Goal: Task Accomplishment & Management: Complete application form

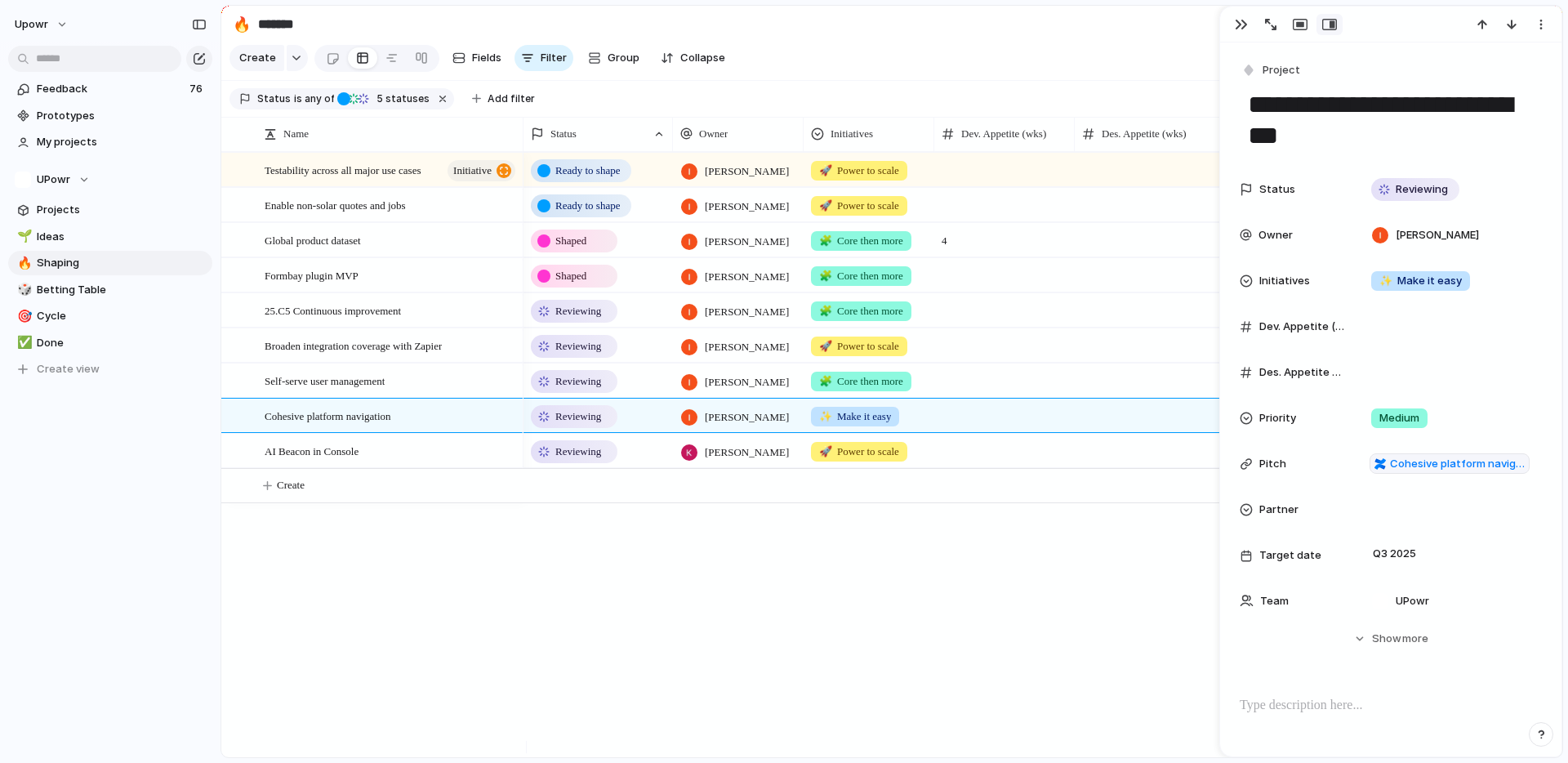
click at [754, 558] on div "Reviewing [PERSON_NAME] 🧩 Core then more Urgent 25.C5 - Continuous improvement …" at bounding box center [1043, 455] width 1039 height 606
click at [749, 565] on div "Reviewing [PERSON_NAME] 🧩 Core then more Urgent 25.C5 - Continuous improvement …" at bounding box center [1043, 455] width 1039 height 606
click at [812, 565] on div "Reviewing [PERSON_NAME] 🧩 Core then more Urgent 25.C5 - Continuous improvement …" at bounding box center [1043, 455] width 1039 height 606
click at [868, 524] on div "Reviewing [PERSON_NAME] 🧩 Core then more Urgent 25.C5 - Continuous improvement …" at bounding box center [1043, 455] width 1039 height 606
click at [968, 428] on div at bounding box center [1004, 415] width 141 height 33
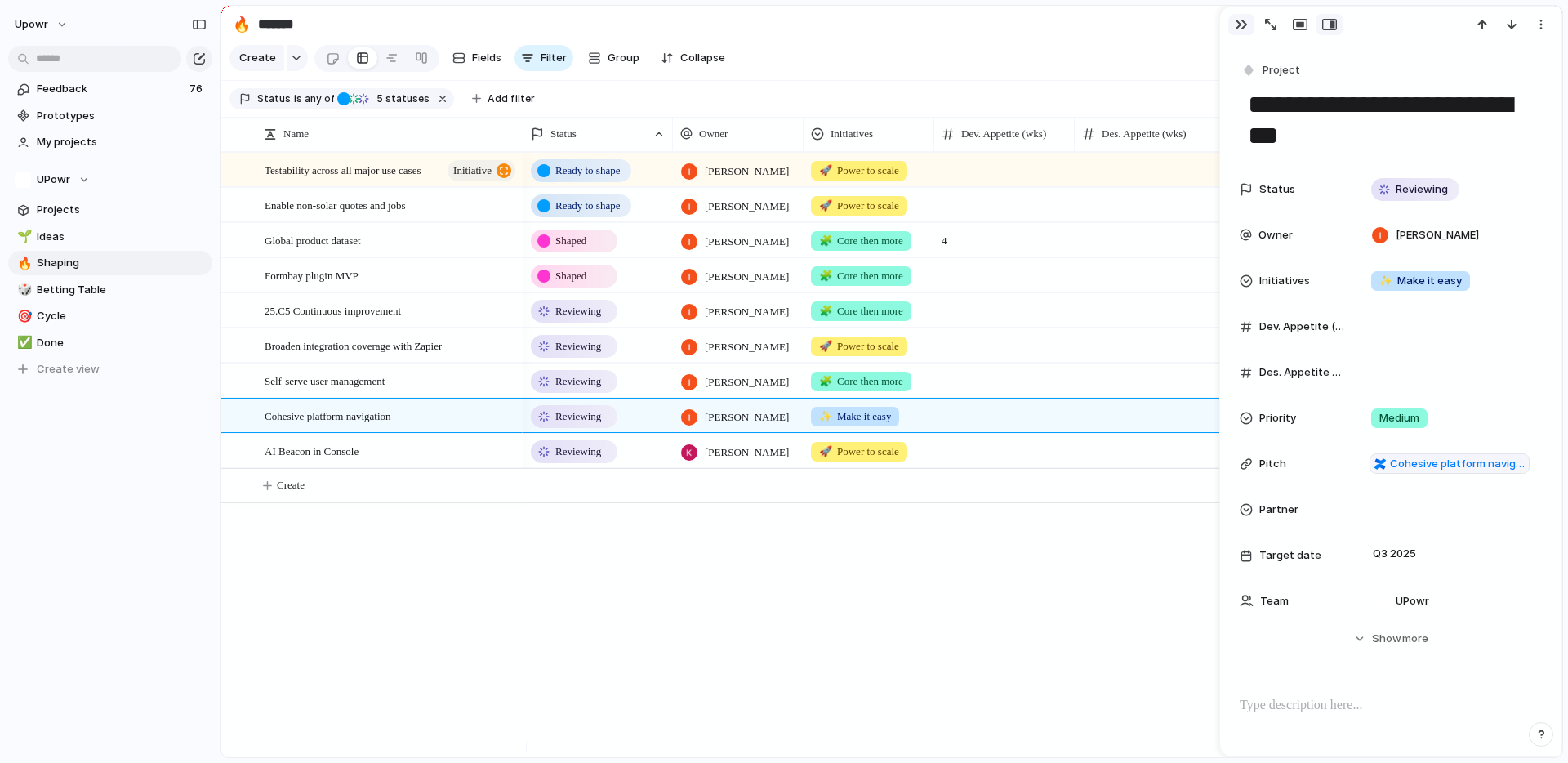
click at [1246, 32] on button "button" at bounding box center [1241, 24] width 26 height 21
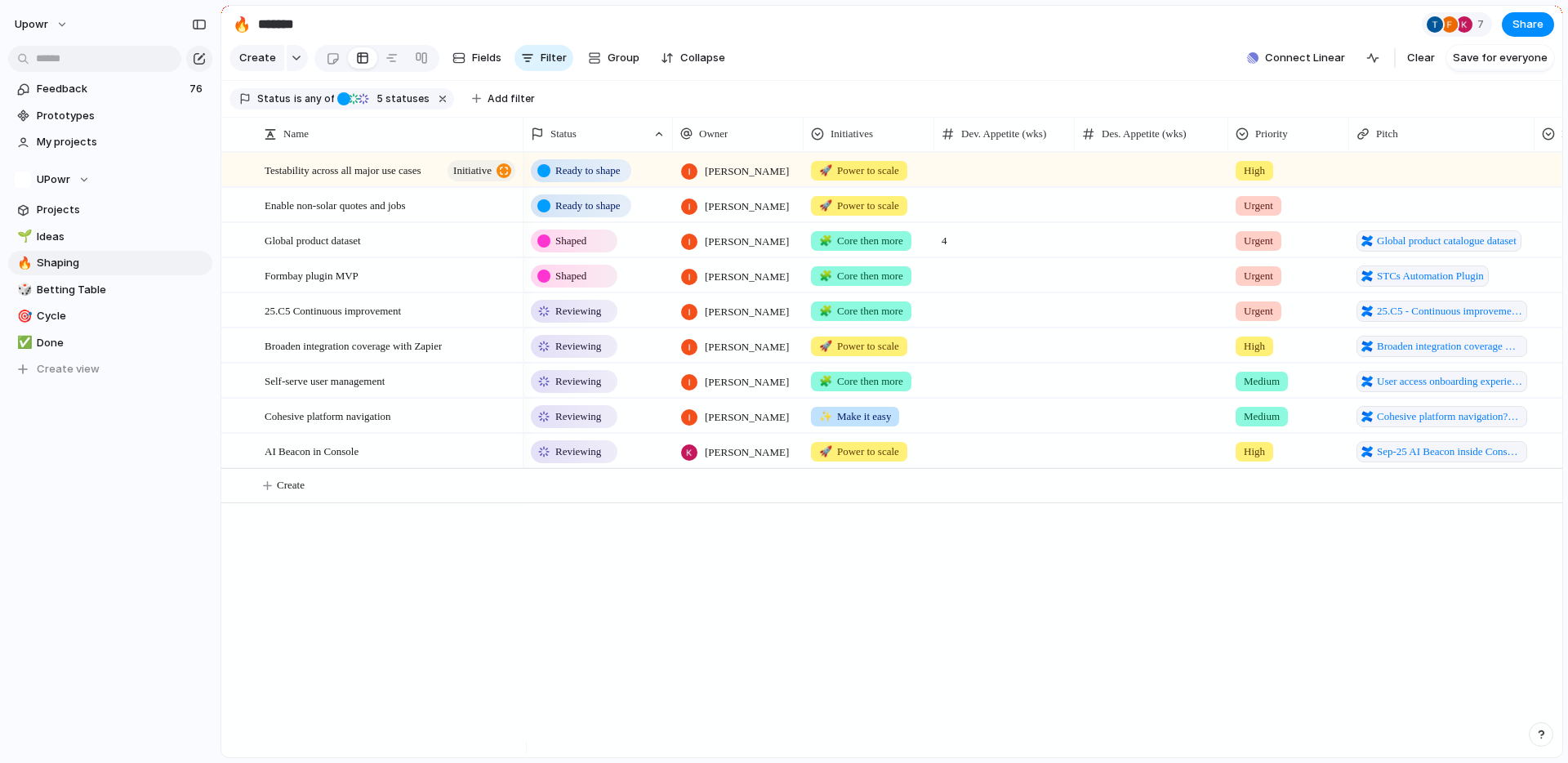
scroll to position [0, 99]
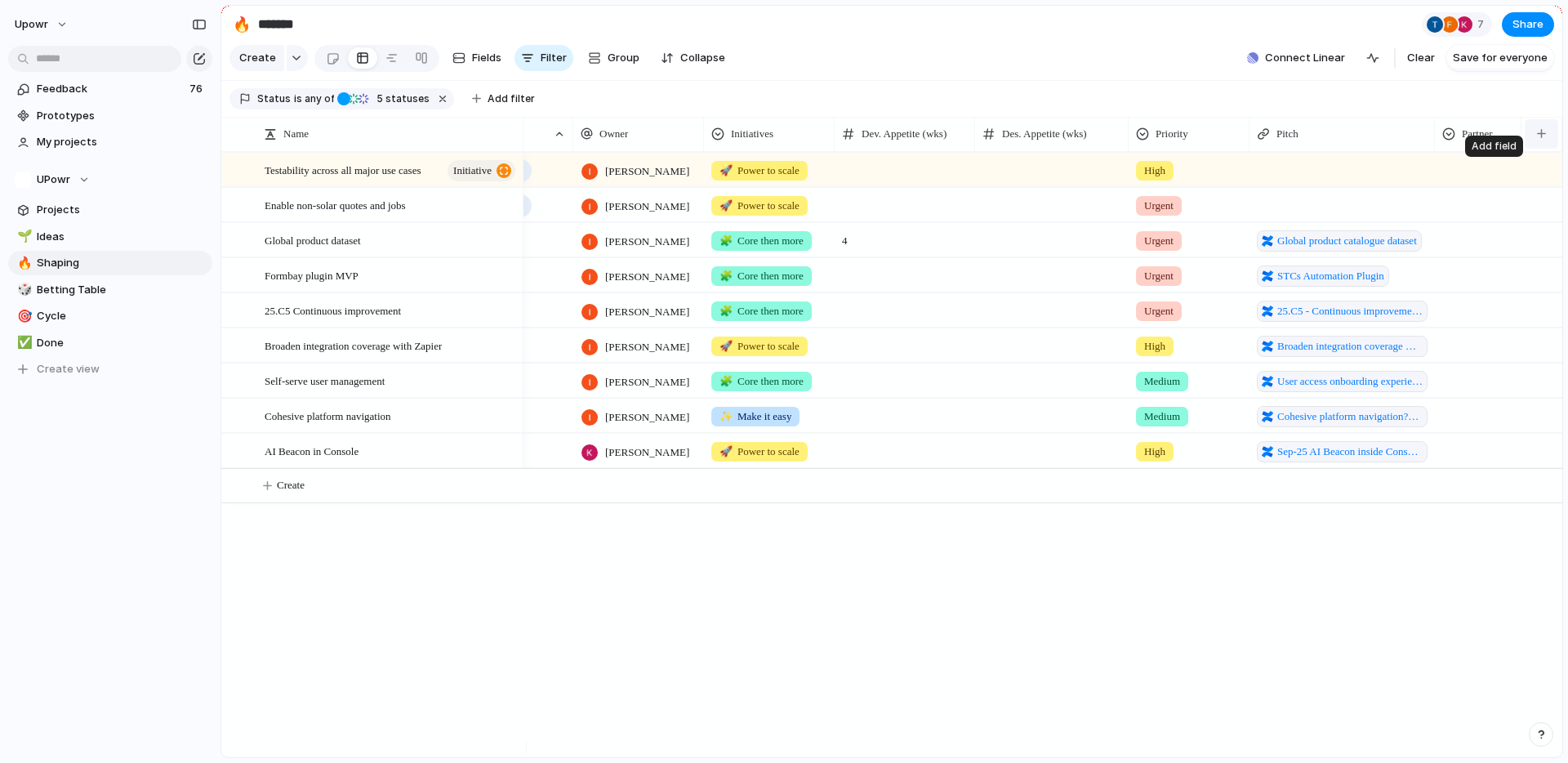
click at [1533, 145] on button "button" at bounding box center [1541, 134] width 33 height 29
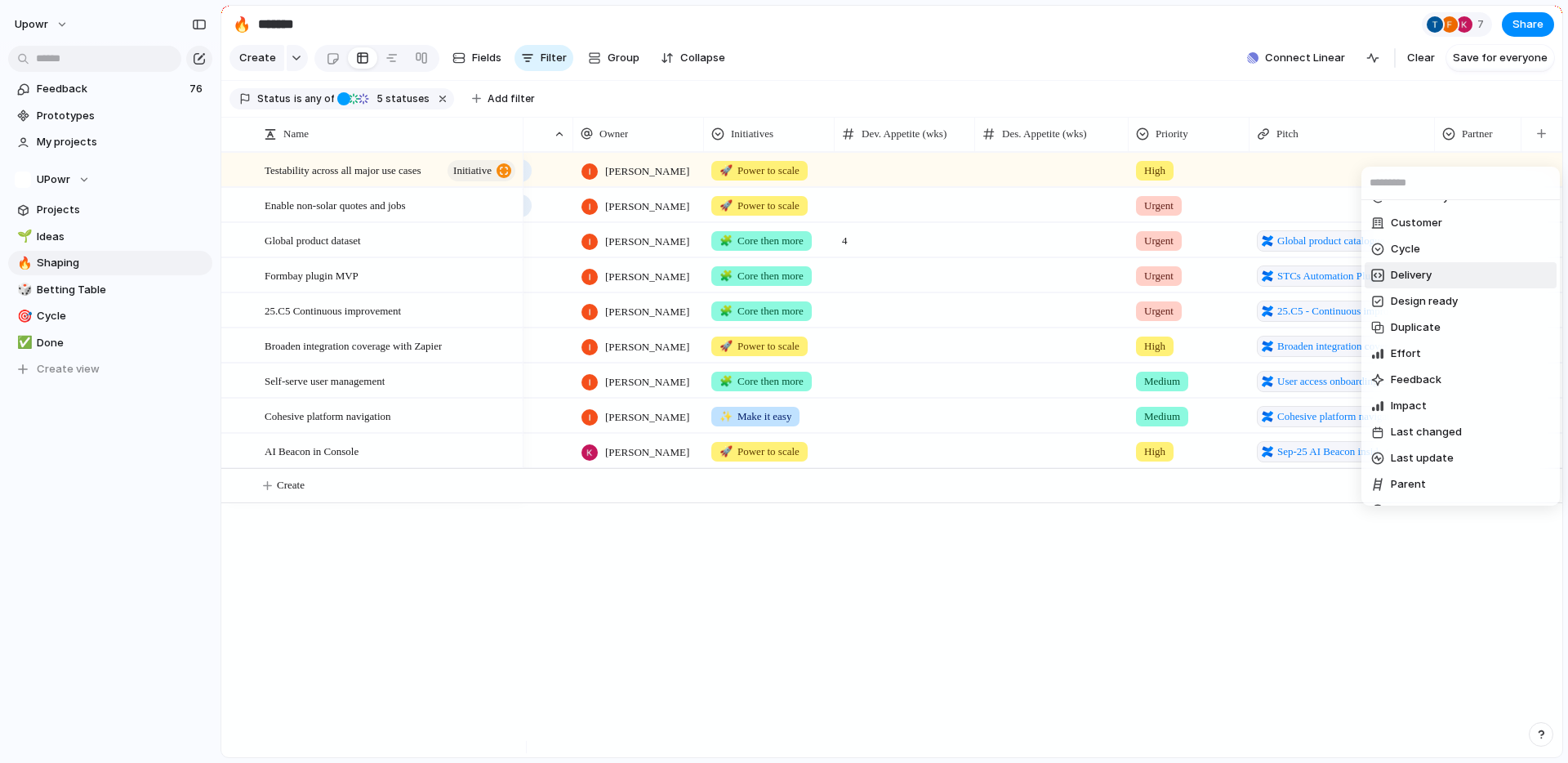
scroll to position [97, 0]
click at [1434, 246] on span "Design ready" at bounding box center [1424, 251] width 67 height 17
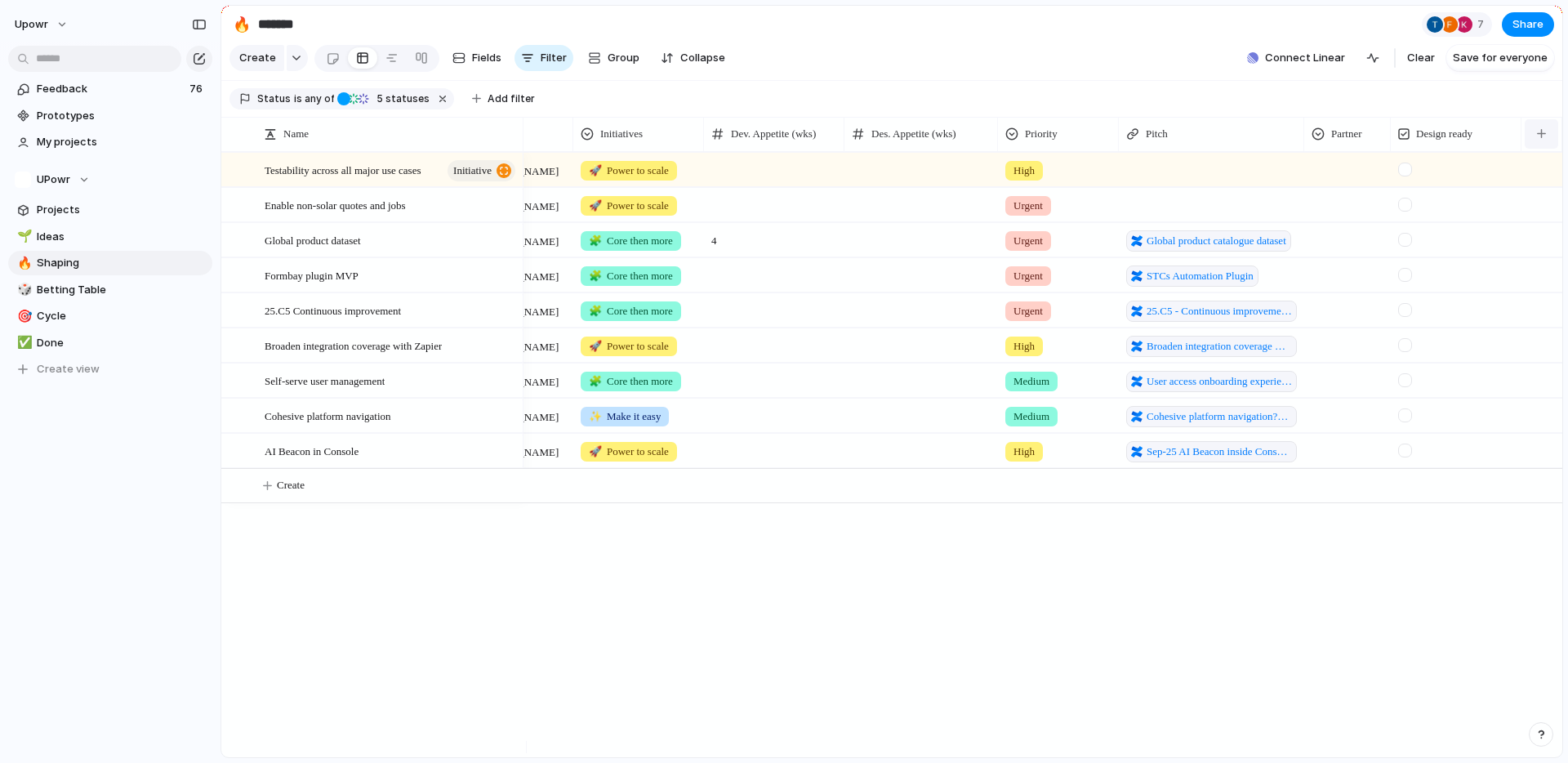
scroll to position [0, 230]
click at [1469, 142] on span "Design ready" at bounding box center [1444, 134] width 56 height 17
click at [1453, 180] on span "Modify" at bounding box center [1443, 183] width 35 height 17
click at [1446, 184] on input "**********" at bounding box center [1461, 178] width 178 height 32
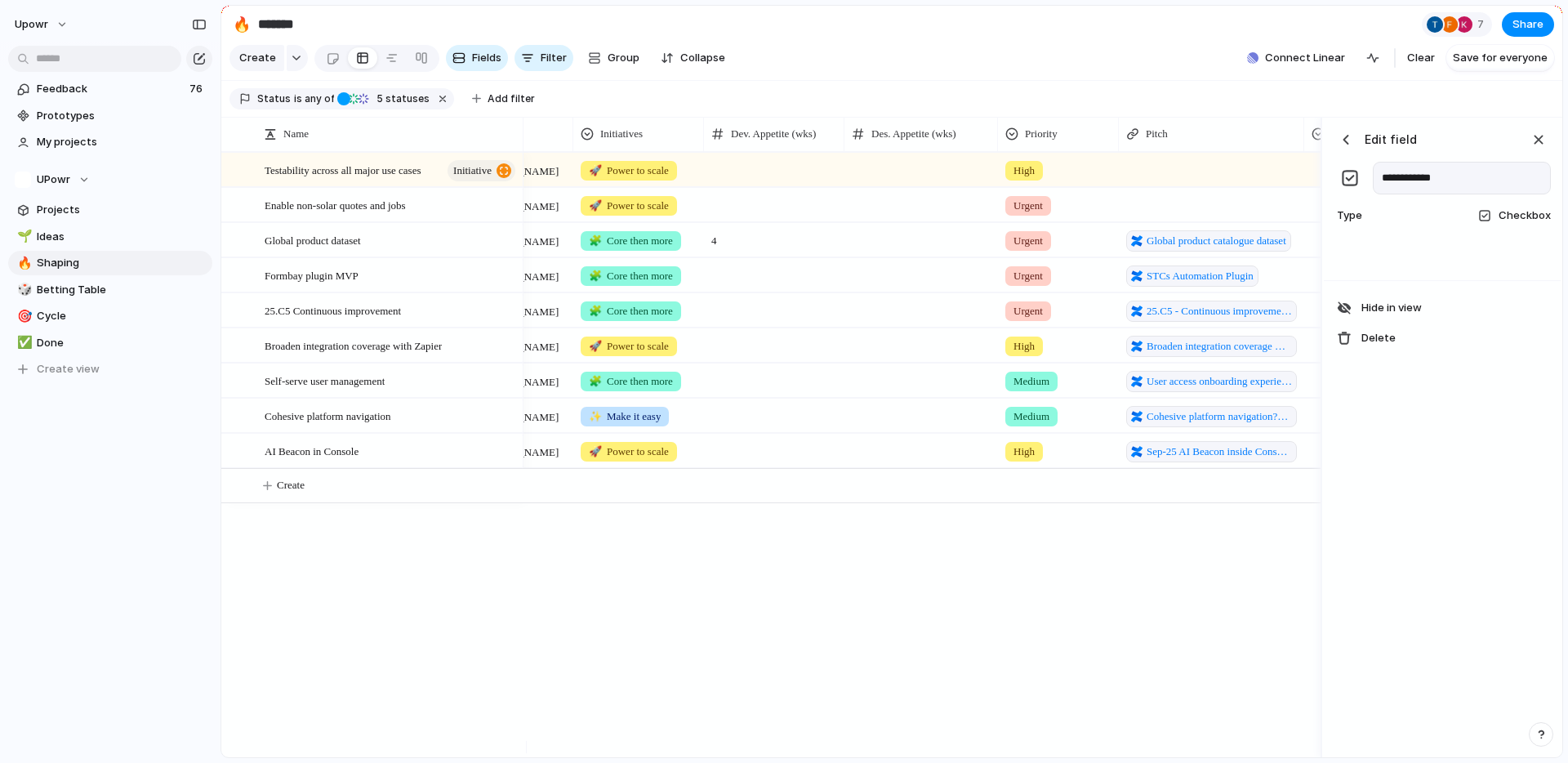
click at [1446, 184] on input "**********" at bounding box center [1461, 178] width 178 height 32
type input "**********"
click at [1343, 148] on div "button" at bounding box center [1346, 140] width 17 height 17
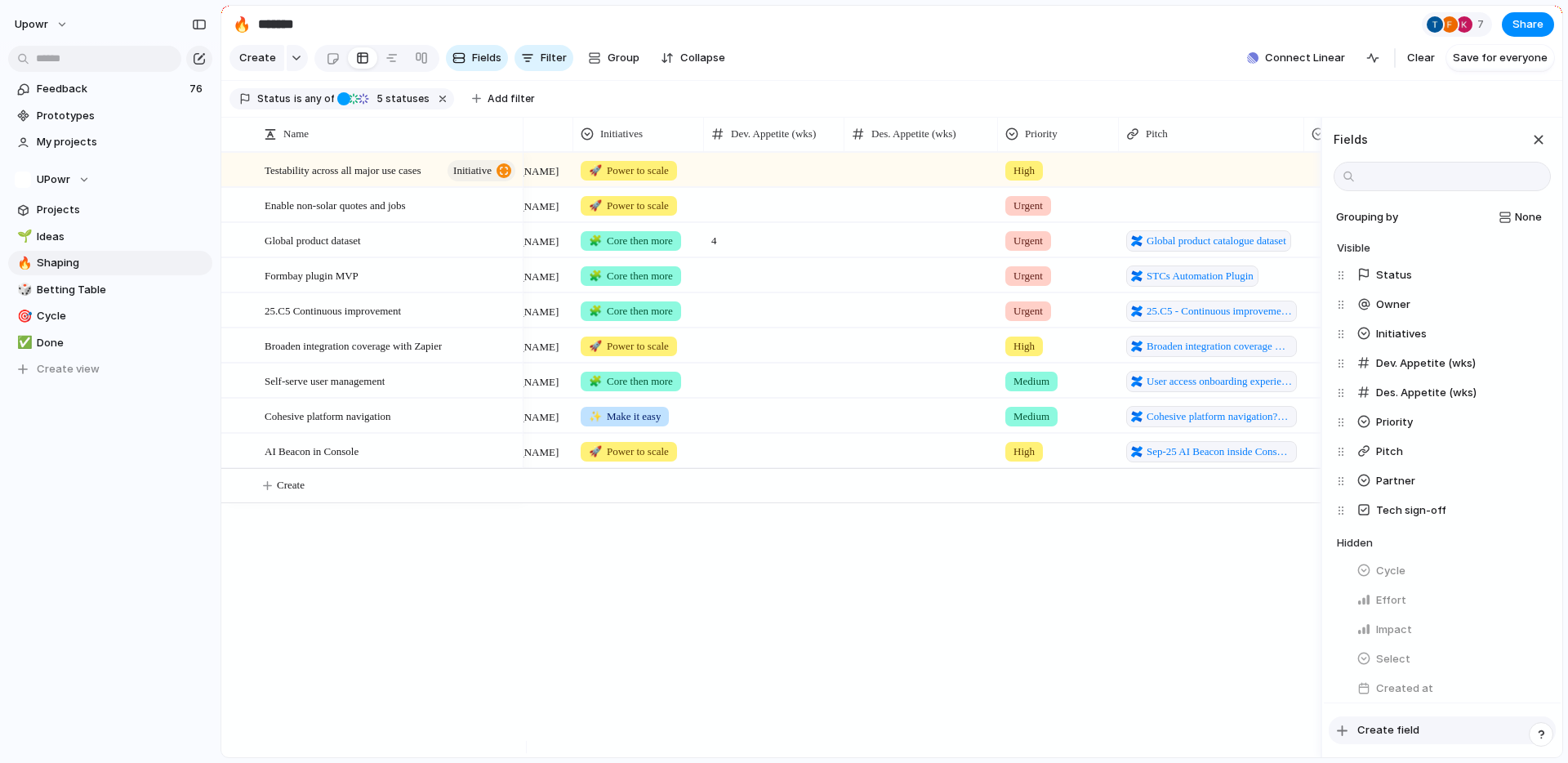
click at [1447, 723] on button "Create field" at bounding box center [1442, 730] width 227 height 28
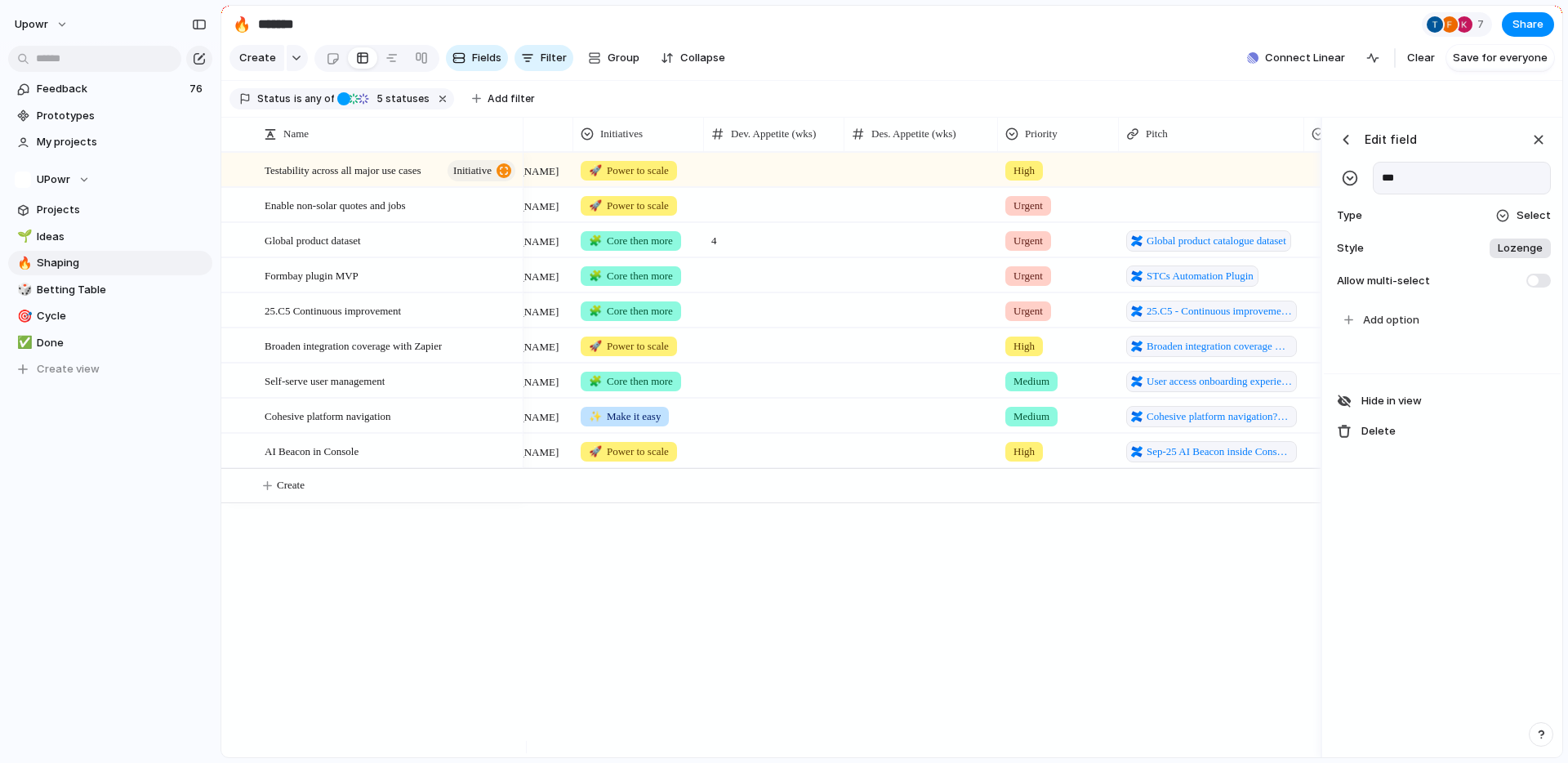
scroll to position [0, 603]
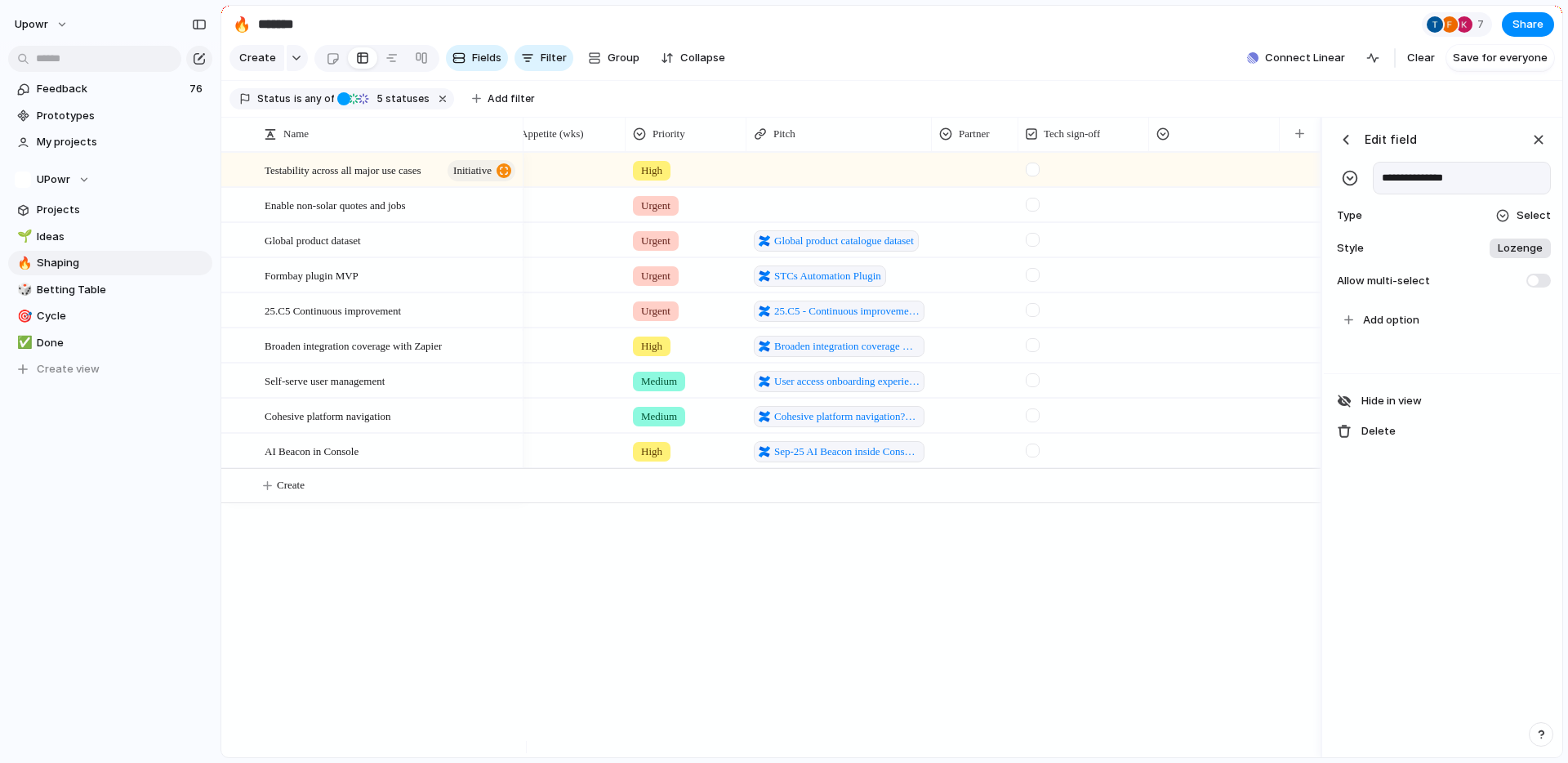
type input "**********"
click at [1527, 218] on div "Type Select" at bounding box center [1442, 215] width 217 height 23
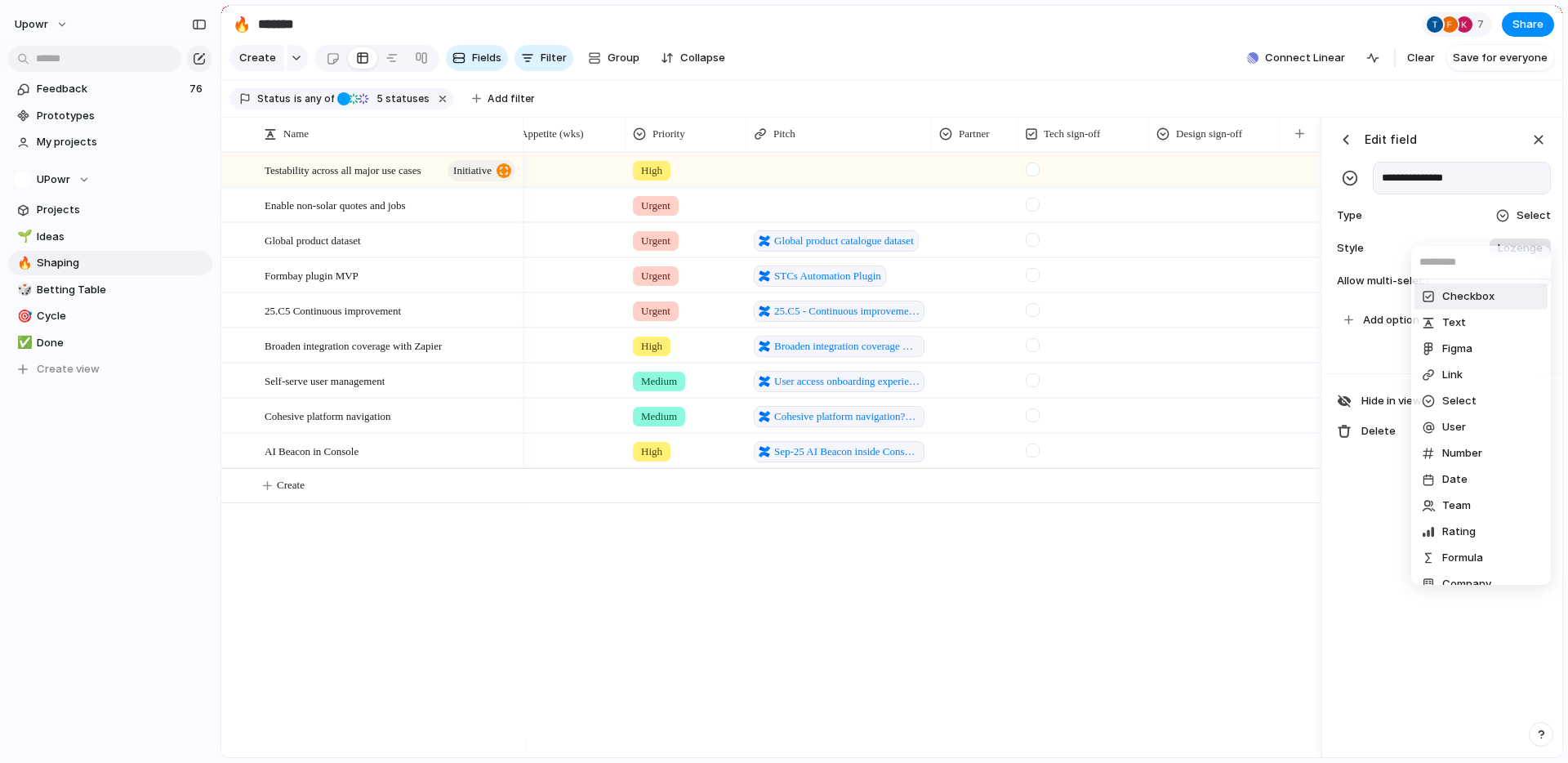
click at [1442, 289] on span "Checkbox" at bounding box center [1468, 296] width 52 height 17
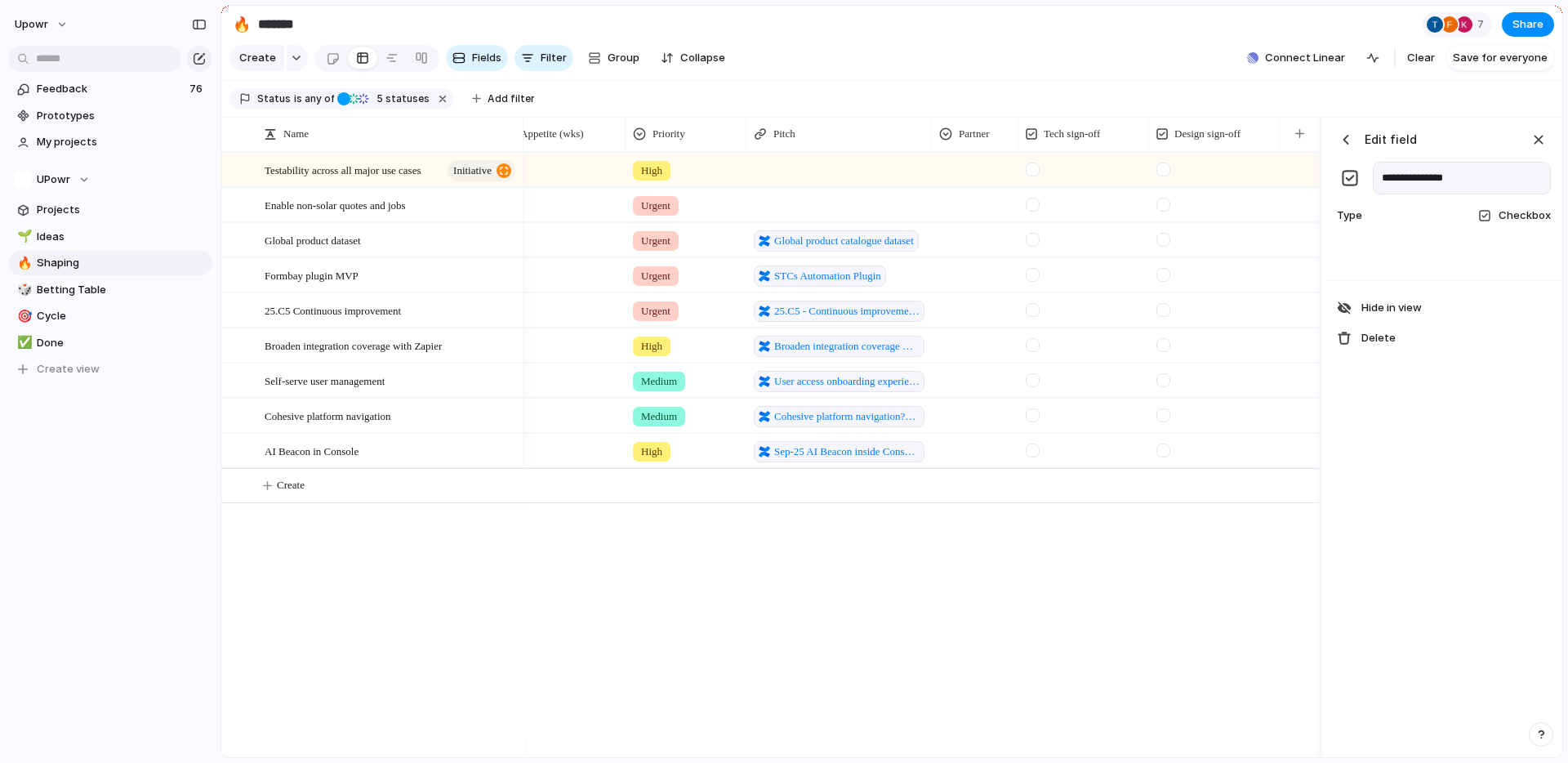
click at [1343, 148] on div "button" at bounding box center [1346, 140] width 17 height 17
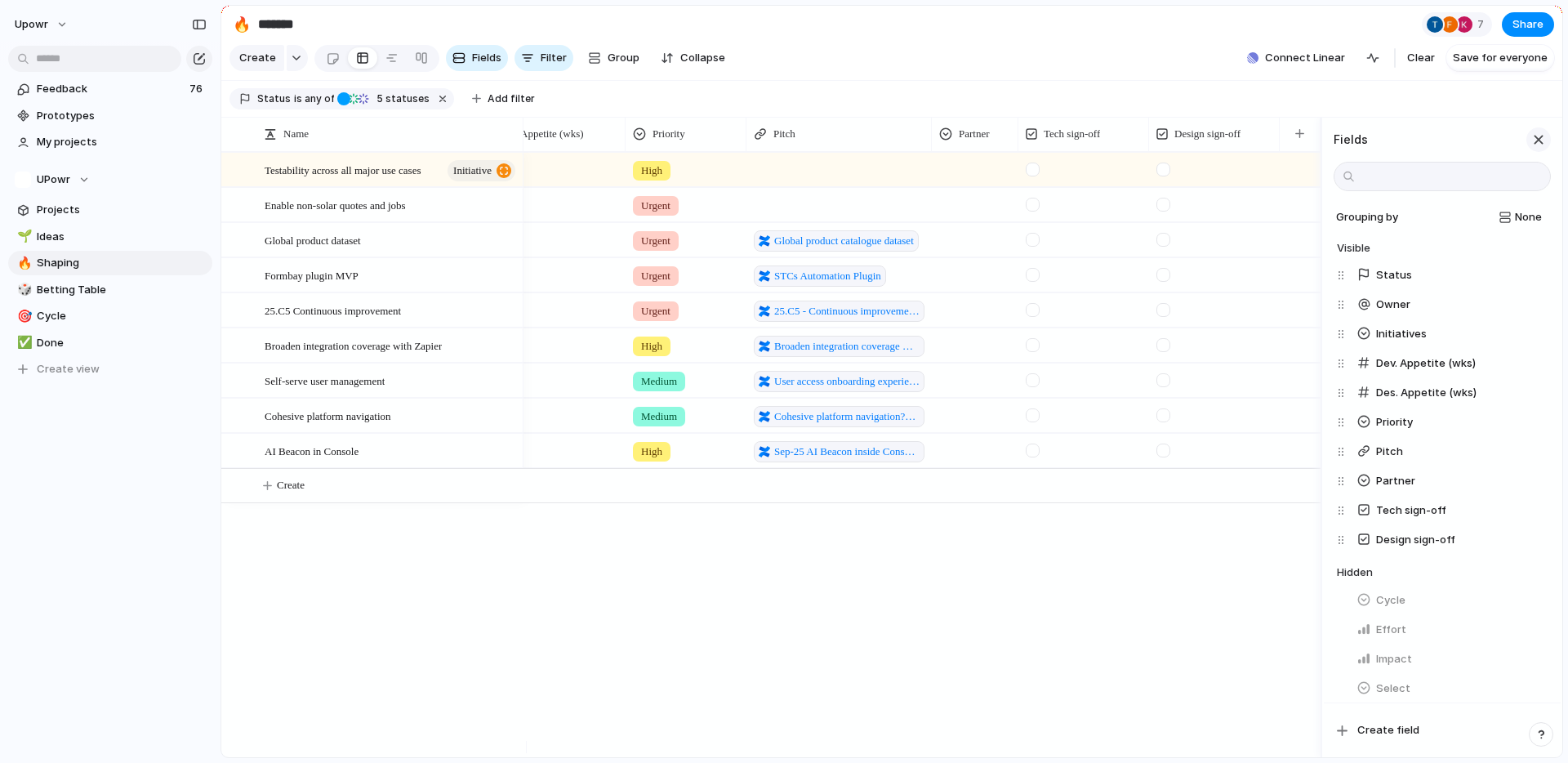
click at [1530, 149] on div "button" at bounding box center [1539, 140] width 18 height 18
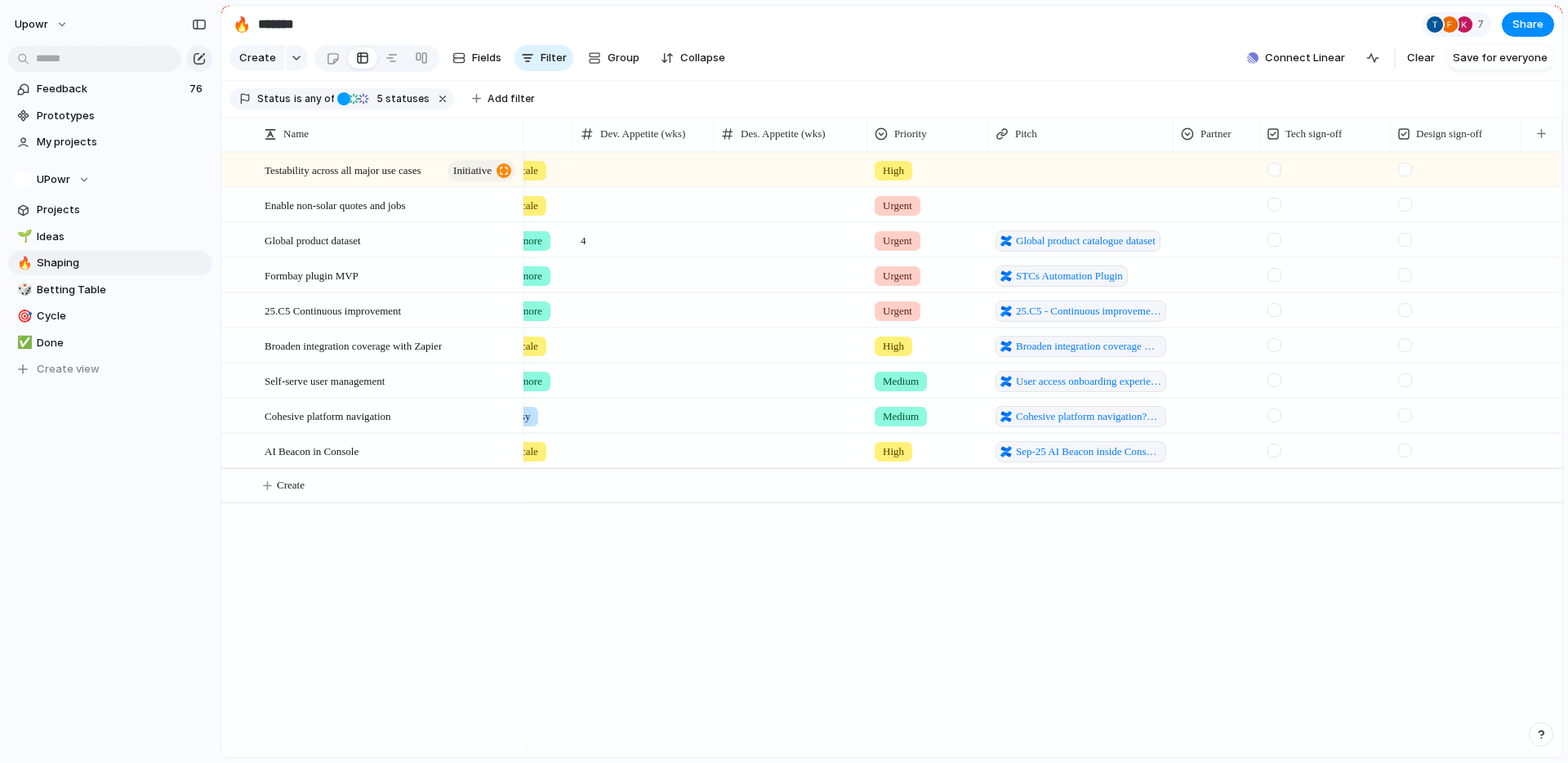
click at [997, 628] on div "🧩 Core then more Urgent 25.C5 - Continuous improvement pitch items [PERSON_NAME…" at bounding box center [1043, 455] width 1039 height 606
drag, startPoint x: 932, startPoint y: 754, endPoint x: 852, endPoint y: 749, distance: 80.2
click at [764, 745] on div "Name Initiatives Dev. Appetite (wks) Des. Appetite (wks) Priority [GEOGRAPHIC_D…" at bounding box center [891, 437] width 1341 height 641
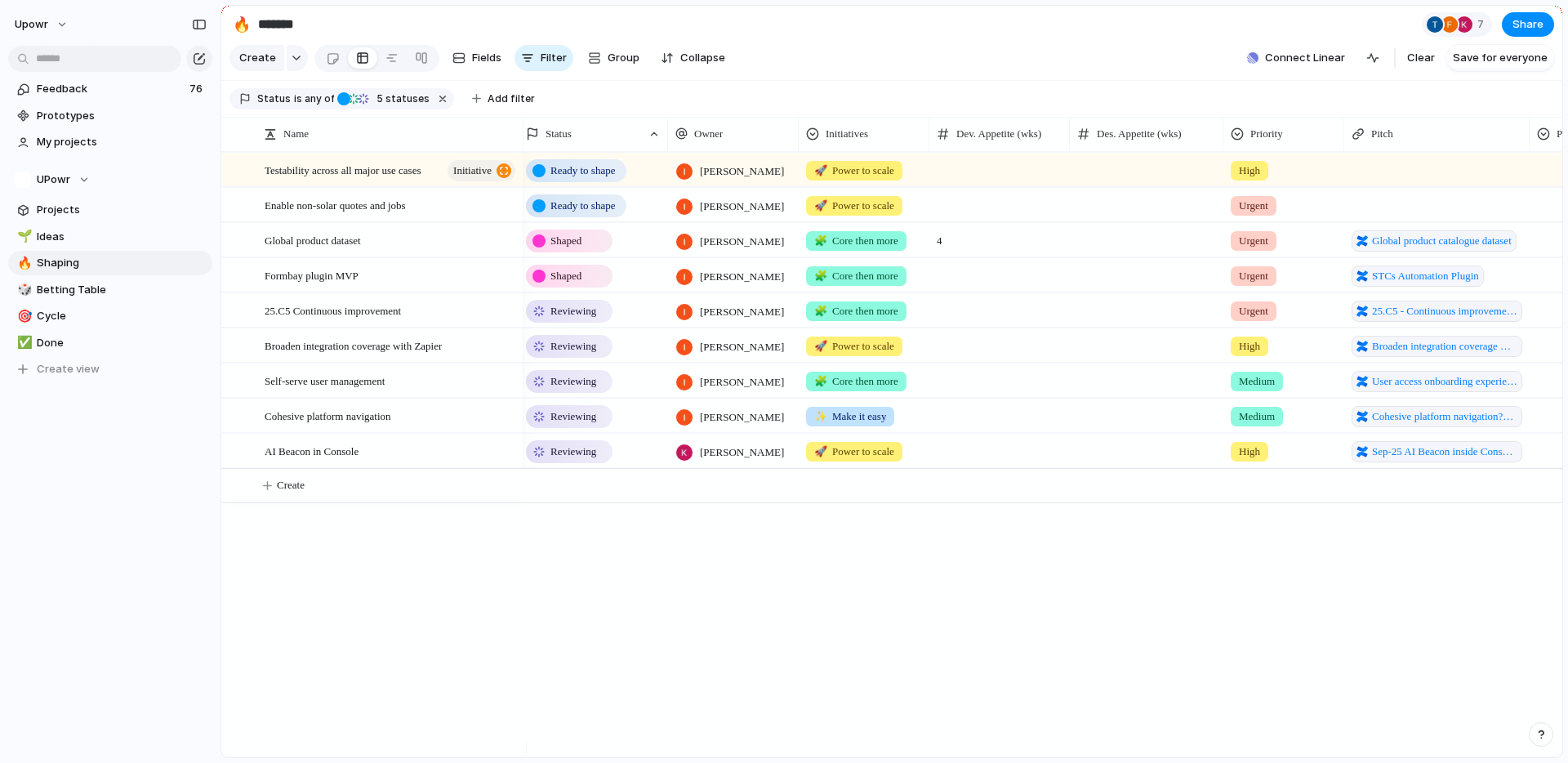
scroll to position [0, 0]
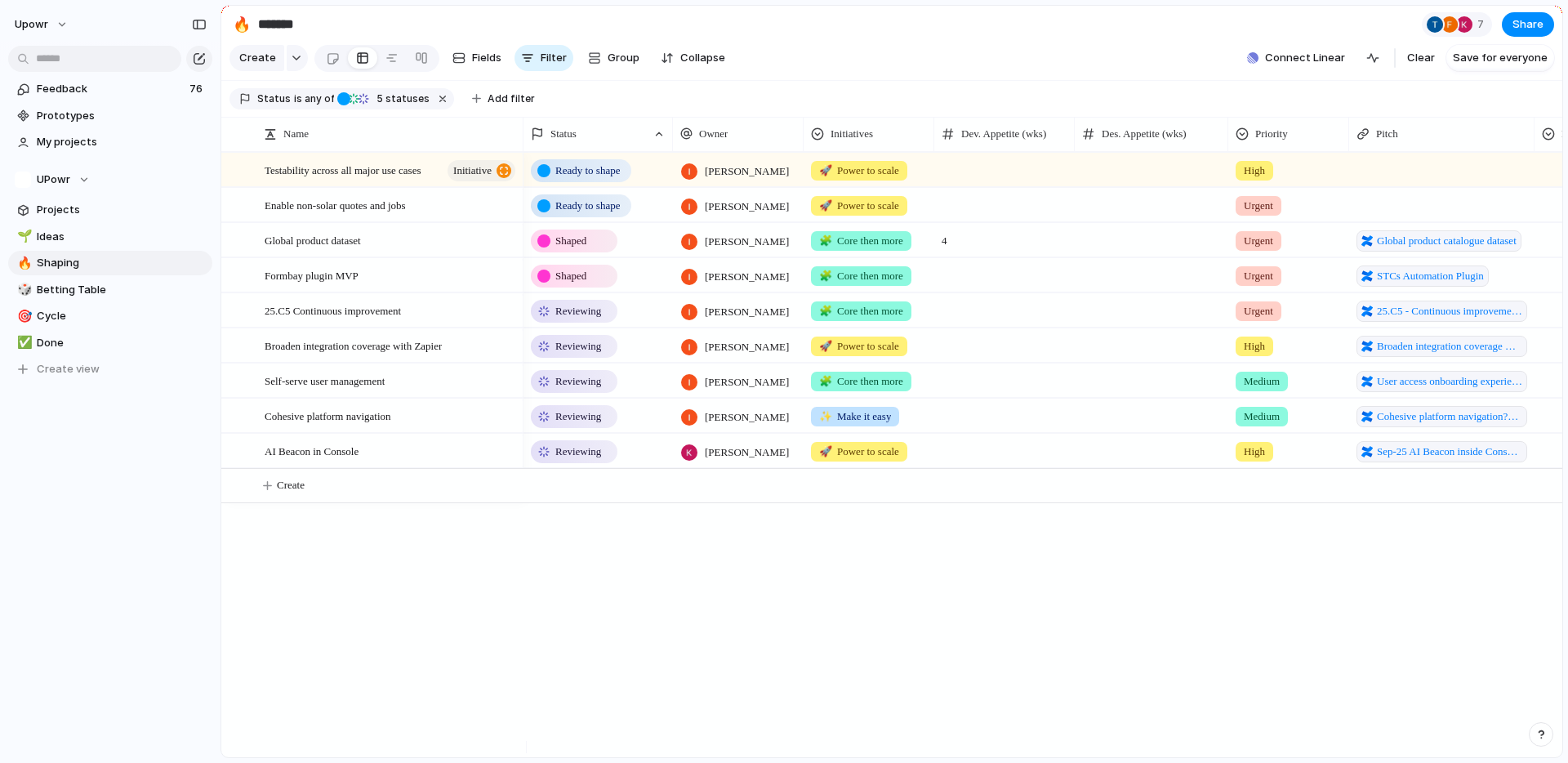
click at [783, 618] on div "Reviewing [PERSON_NAME] 🧩 Core then more Urgent 25.C5 - Continuous improvement …" at bounding box center [1043, 455] width 1039 height 606
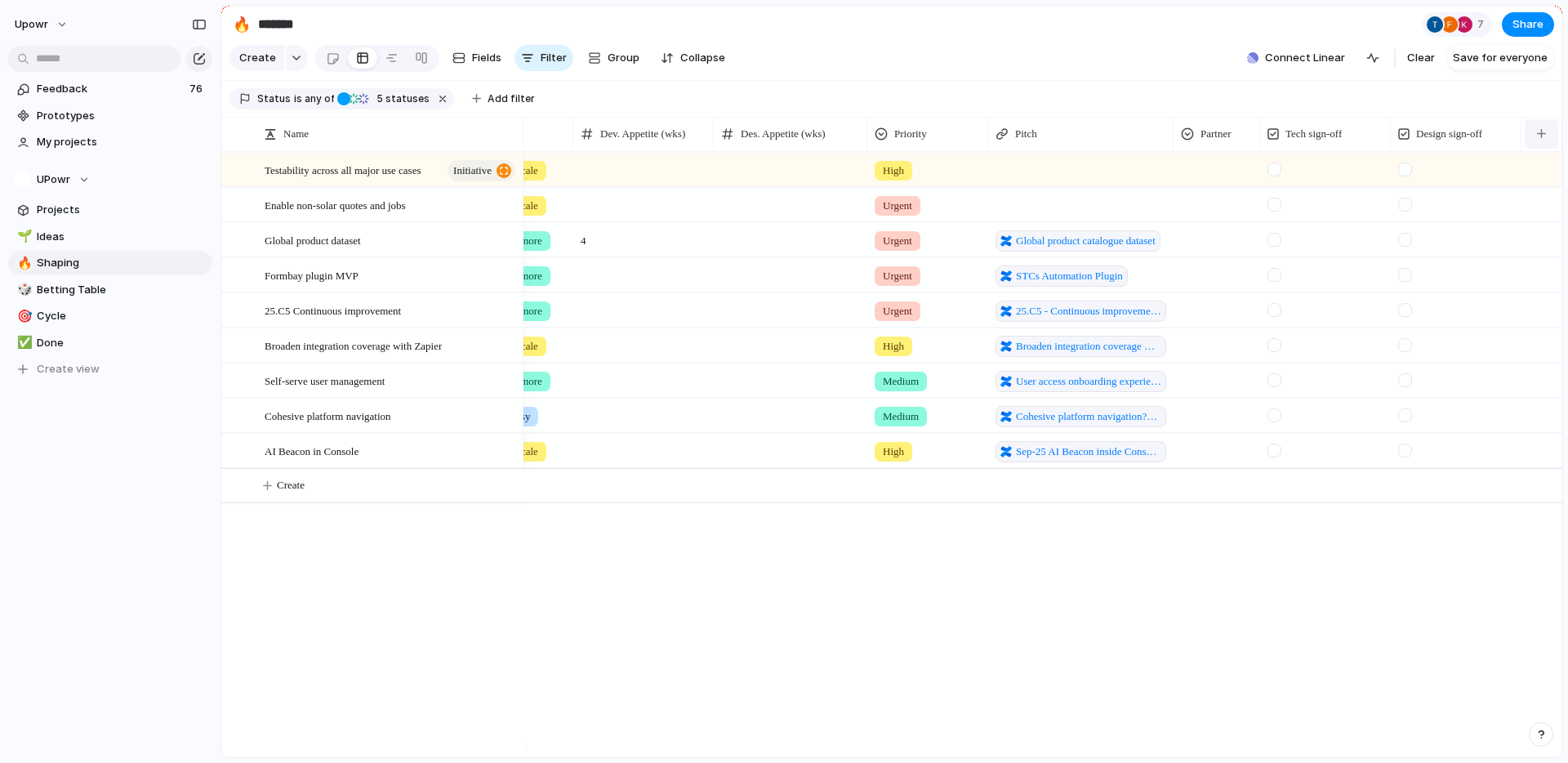
click at [1551, 149] on button "button" at bounding box center [1541, 134] width 33 height 29
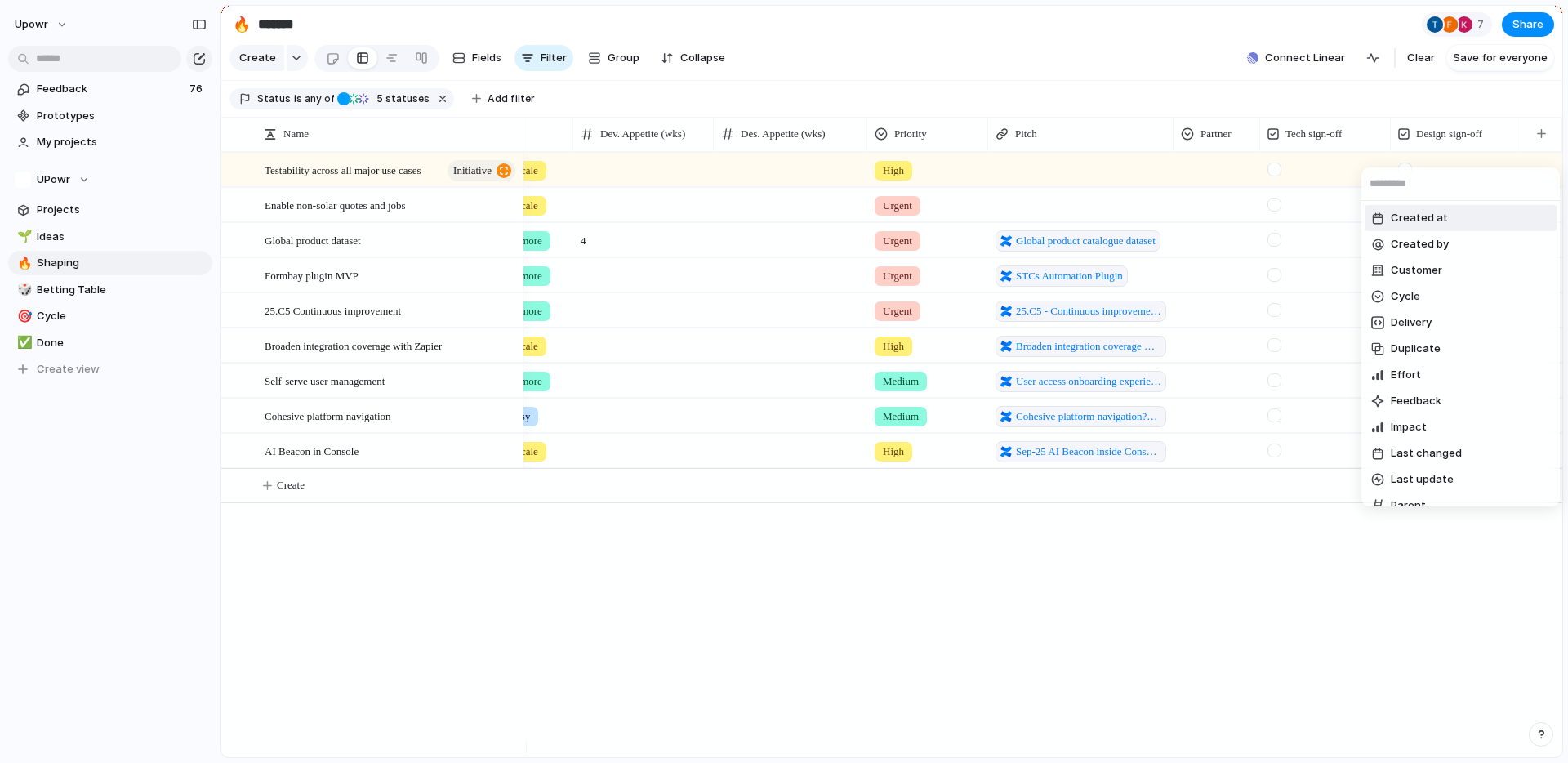
click at [1541, 146] on div "Created at Created by Customer Cycle Delivery Duplicate Effort Feedback Impact …" at bounding box center [784, 381] width 1568 height 763
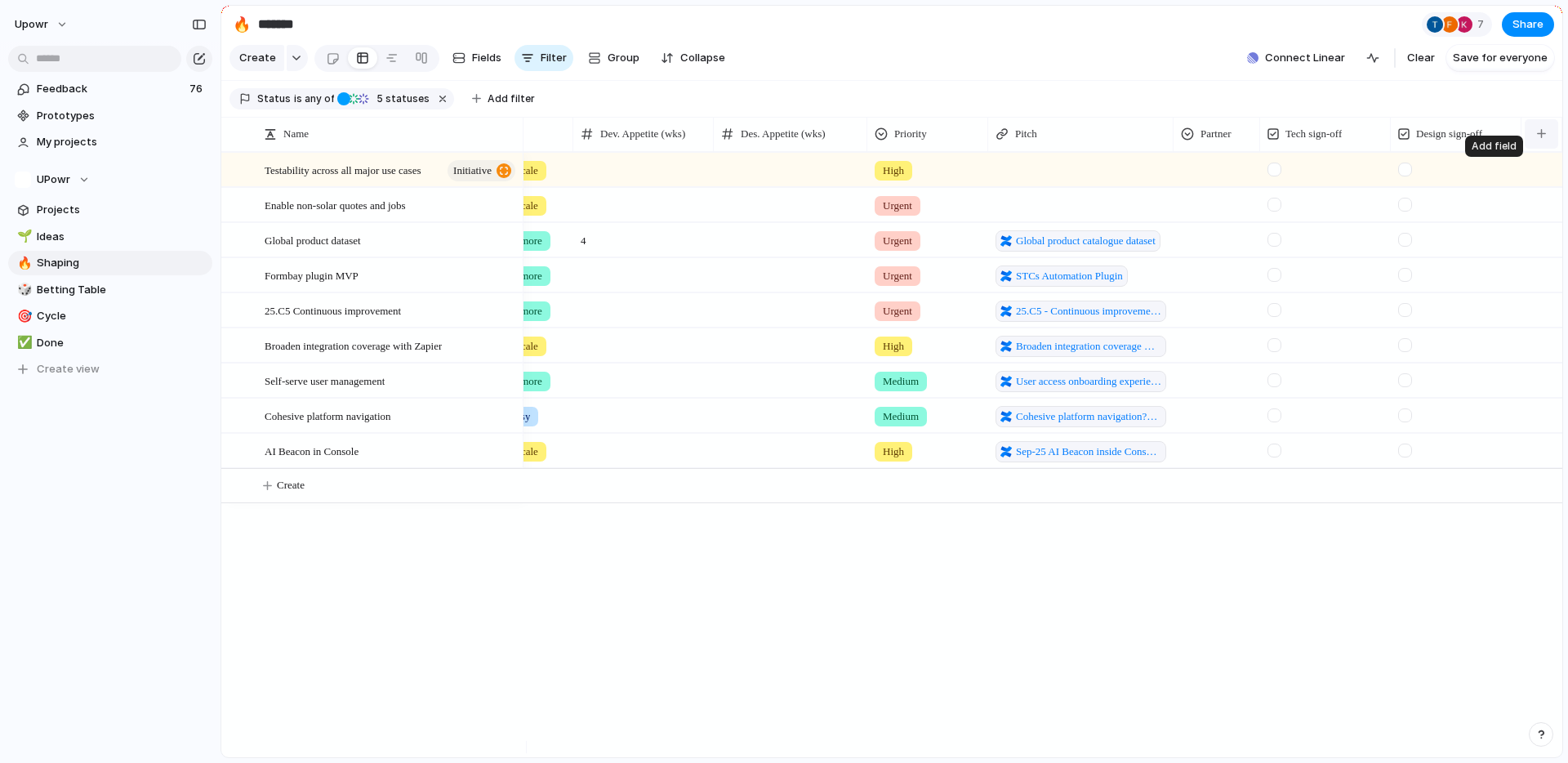
click at [1541, 138] on div "button" at bounding box center [1541, 133] width 9 height 9
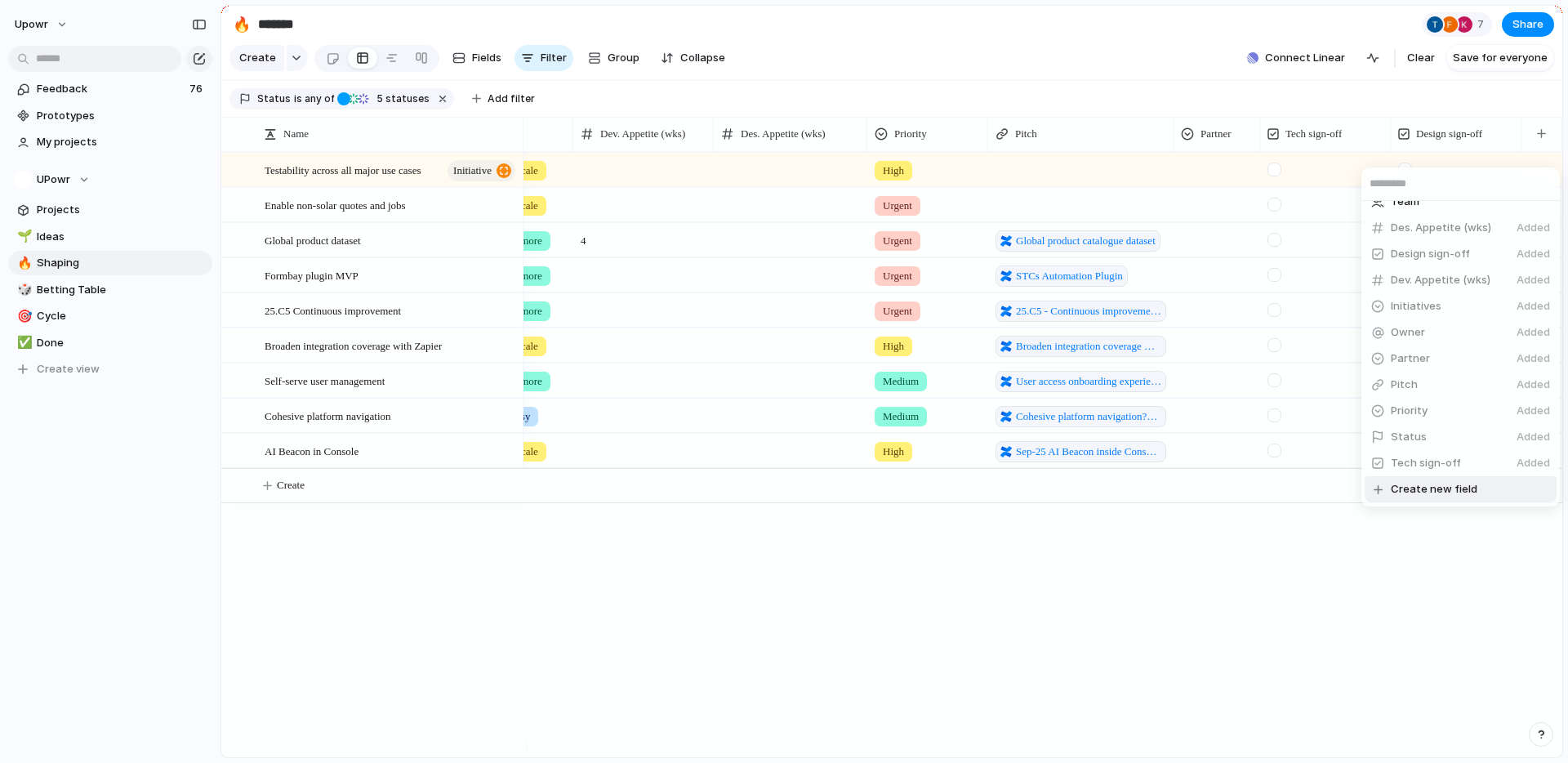
click at [1473, 485] on li "Create new field" at bounding box center [1460, 489] width 192 height 26
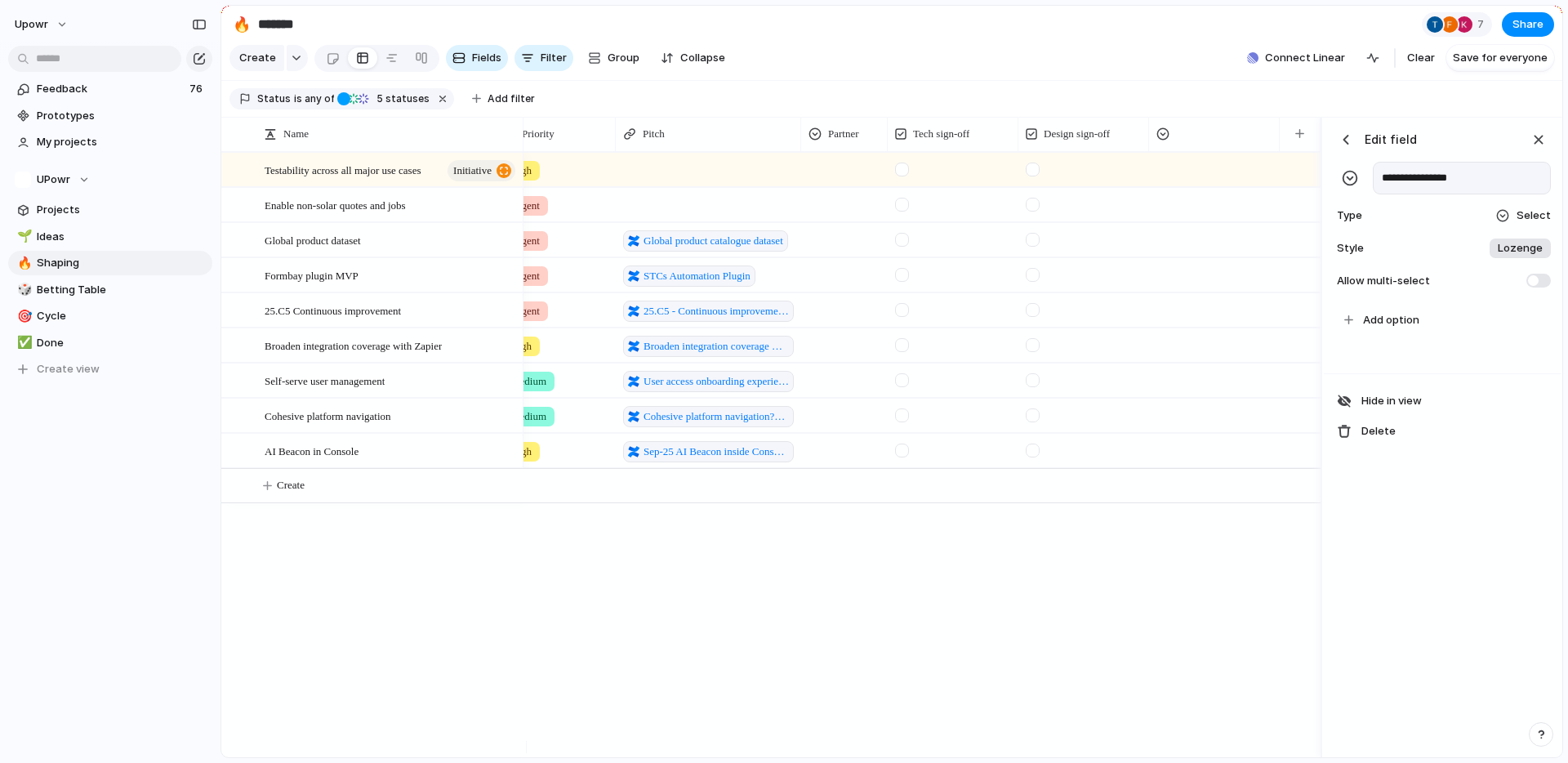
type input "**********"
click at [1430, 227] on div "Type Select" at bounding box center [1442, 215] width 217 height 23
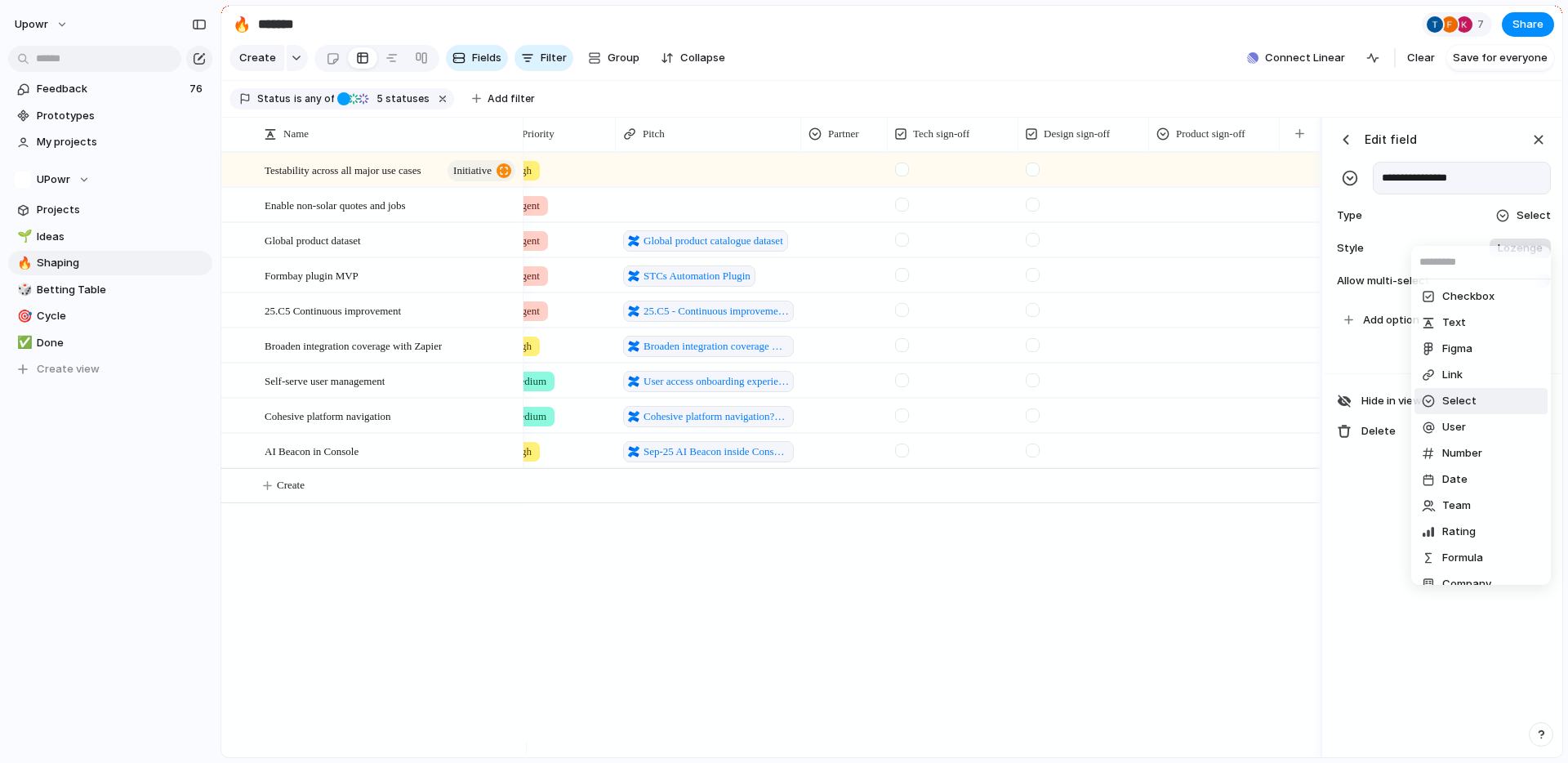
click at [1447, 302] on span "Checkbox" at bounding box center [1468, 296] width 52 height 17
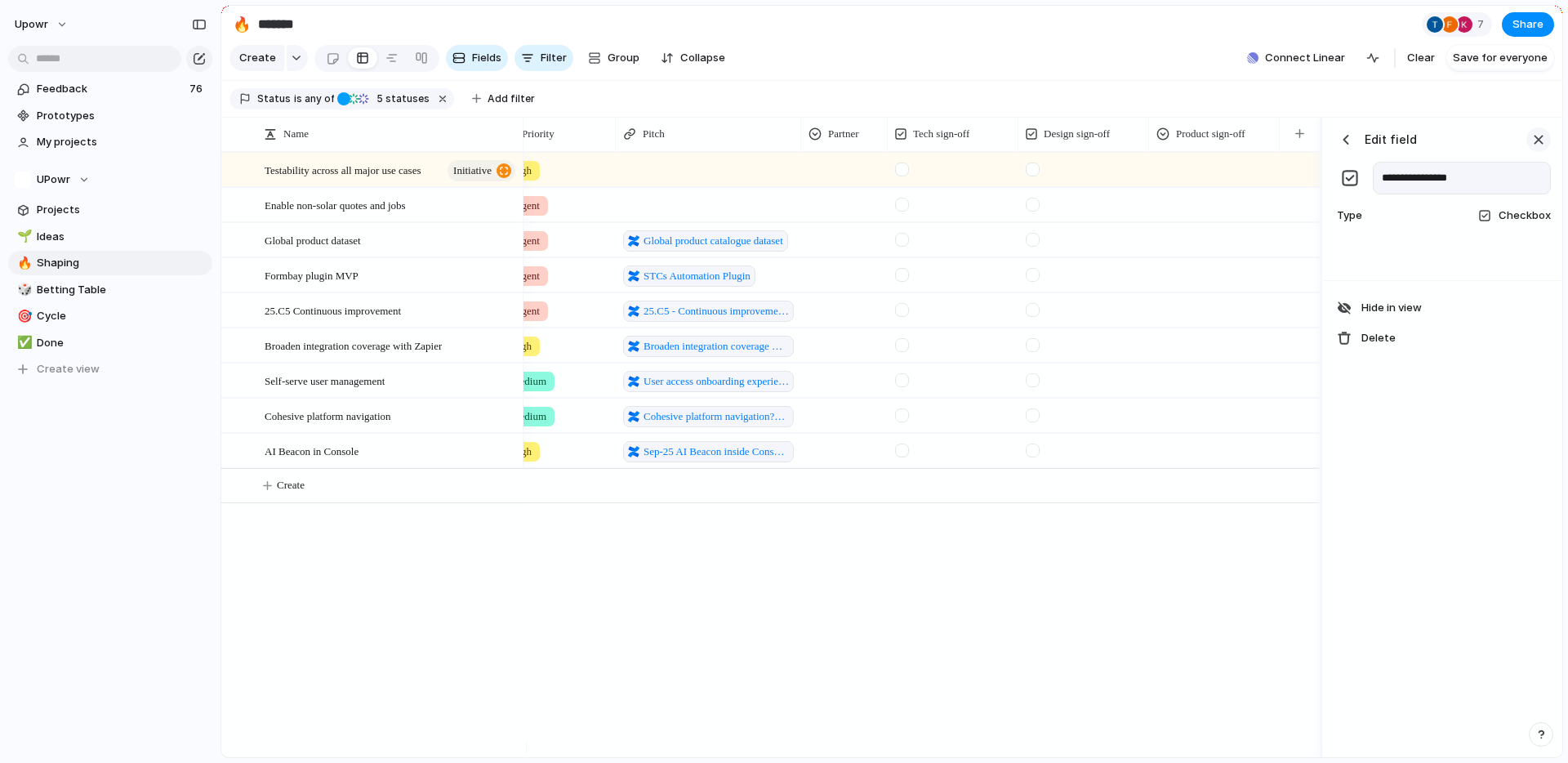
click at [1538, 149] on div "button" at bounding box center [1539, 140] width 18 height 18
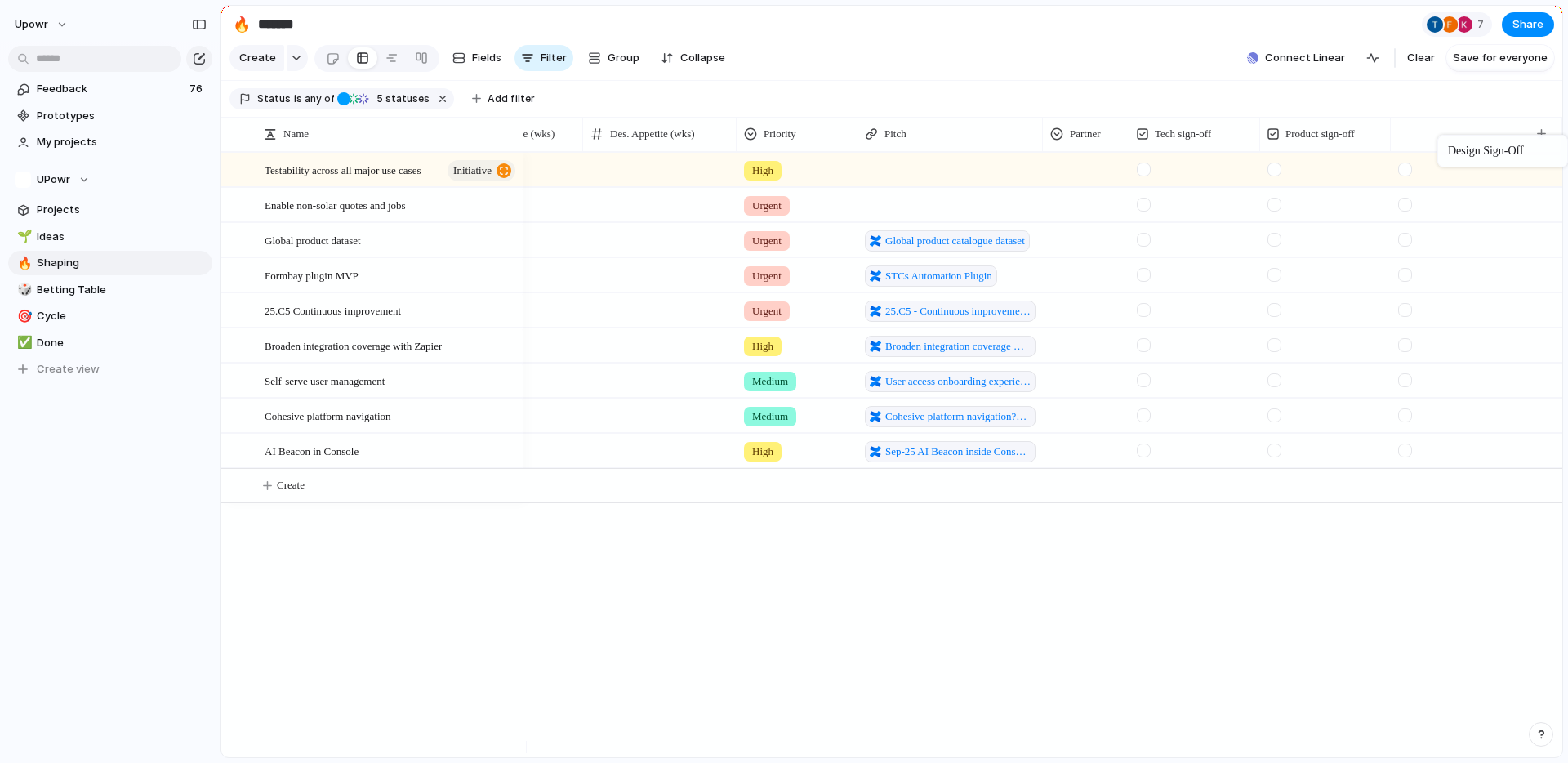
drag, startPoint x: 1302, startPoint y: 147, endPoint x: 1435, endPoint y: 140, distance: 133.2
drag, startPoint x: 1197, startPoint y: 147, endPoint x: 1474, endPoint y: 134, distance: 277.3
click at [1336, 668] on div "Urgent 25.C5 - Continuous improvement pitch items 🧩 Core then more High 🚀 Power…" at bounding box center [1043, 455] width 1039 height 606
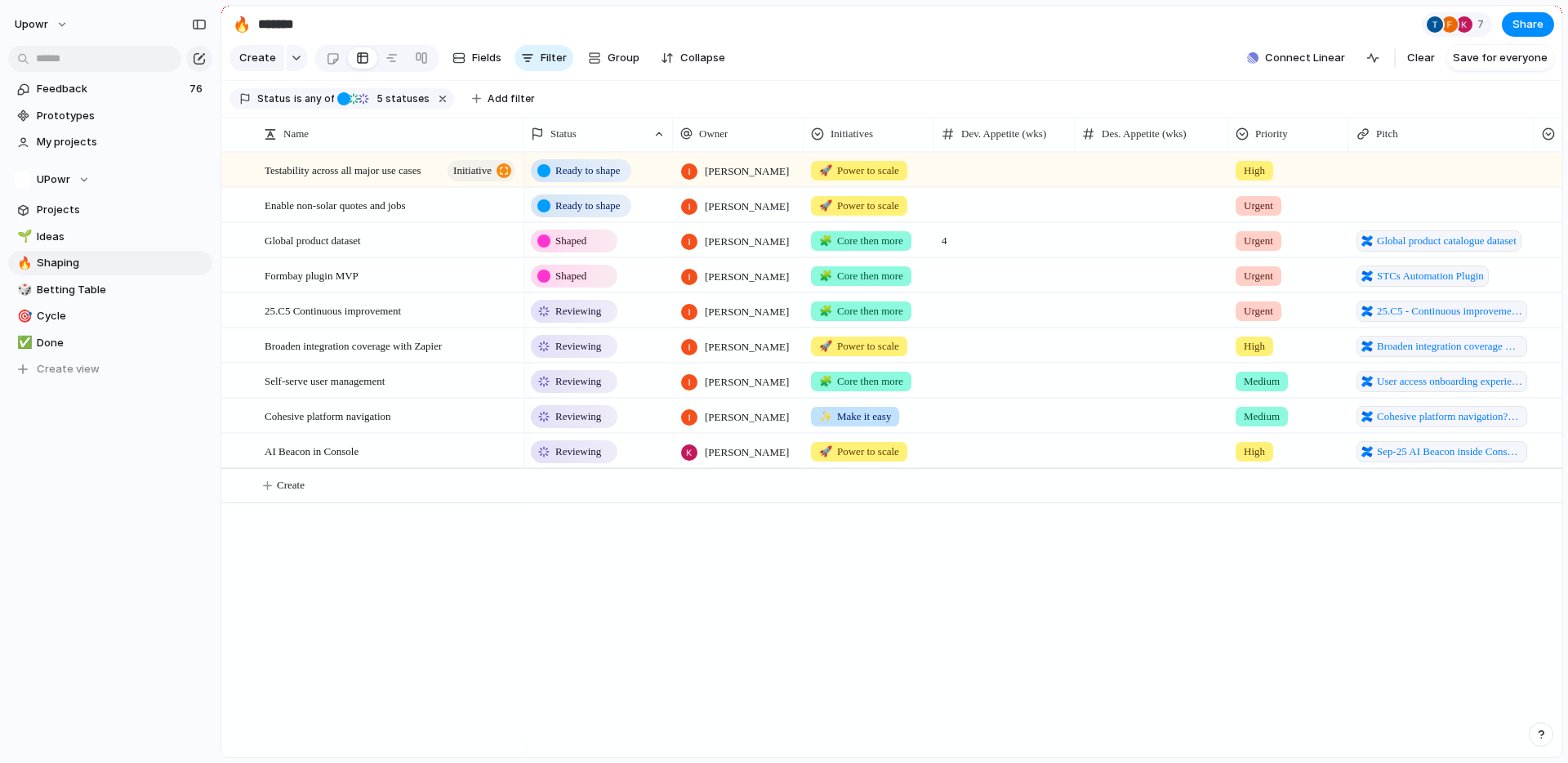
click at [986, 696] on div "Reviewing [PERSON_NAME] 🧩 Core then more Urgent 25.C5 - Continuous improvement …" at bounding box center [1043, 455] width 1039 height 606
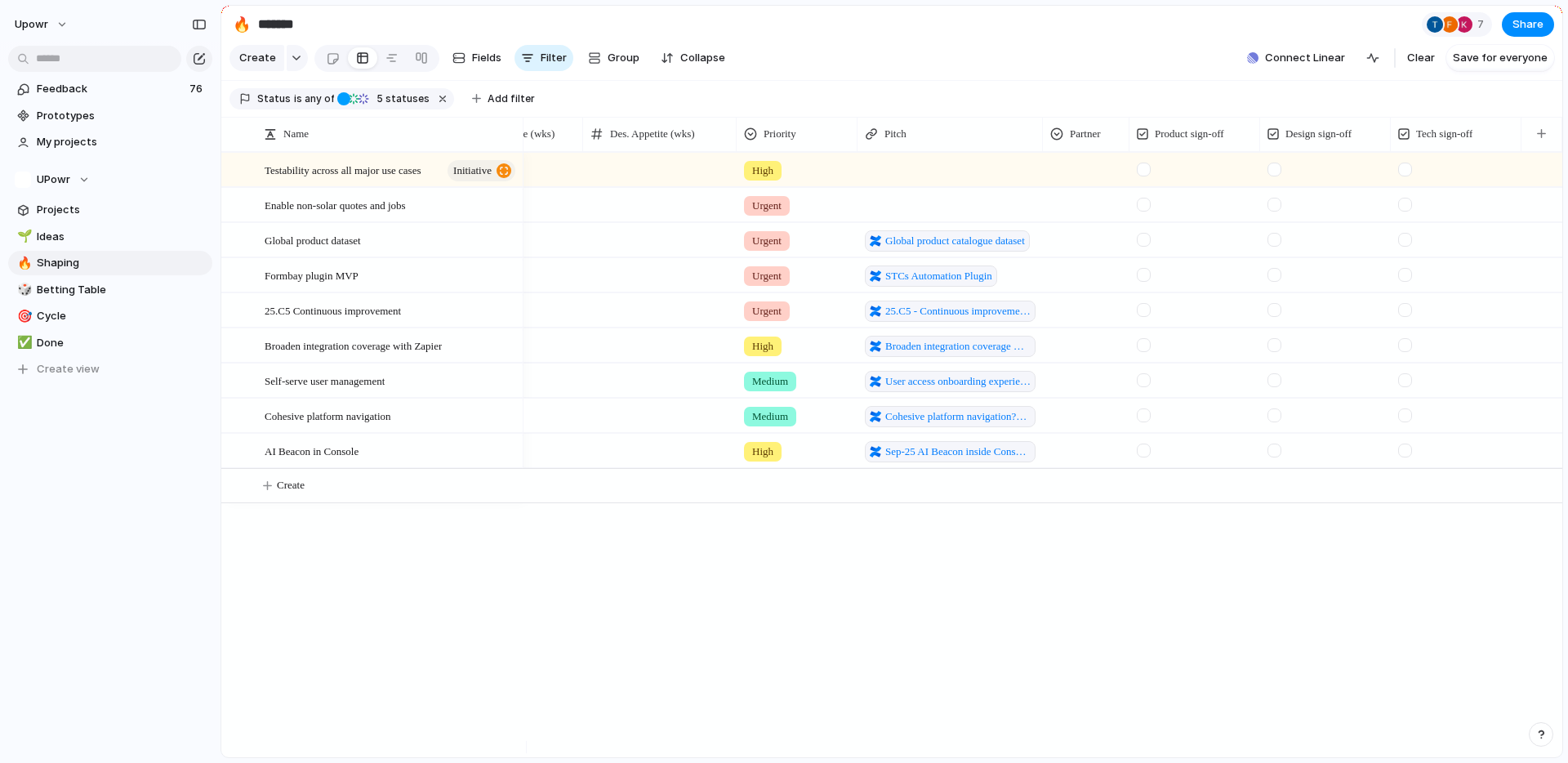
click at [1278, 422] on div at bounding box center [1274, 415] width 14 height 14
click at [642, 432] on div at bounding box center [660, 415] width 154 height 33
type input "*"
click at [743, 530] on div "🧩 Core then more Urgent 25.C5 - Continuous improvement pitch items 🚀 Power to s…" at bounding box center [1043, 455] width 1039 height 606
click at [1143, 422] on div at bounding box center [1143, 415] width 14 height 14
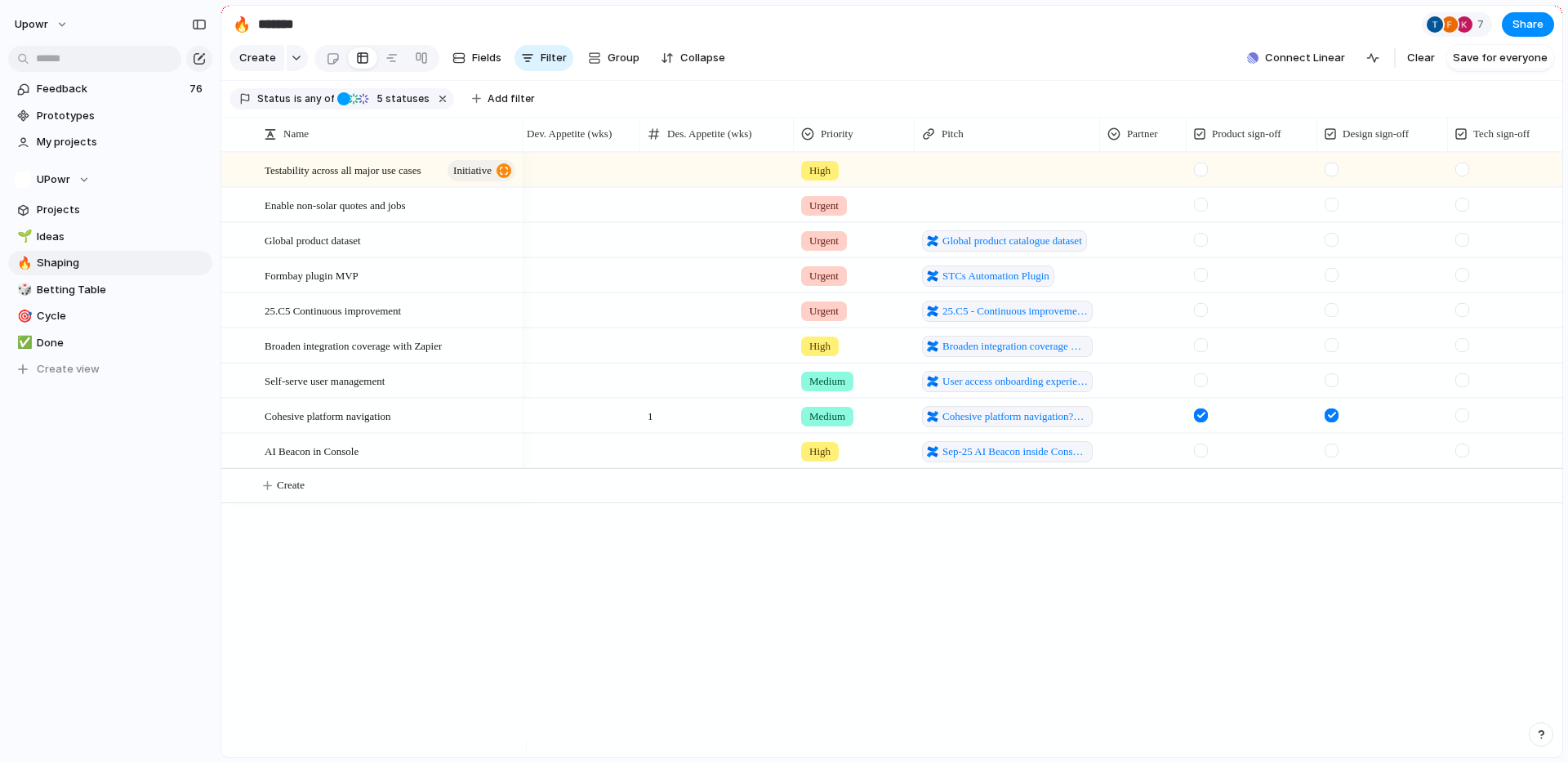
scroll to position [0, 432]
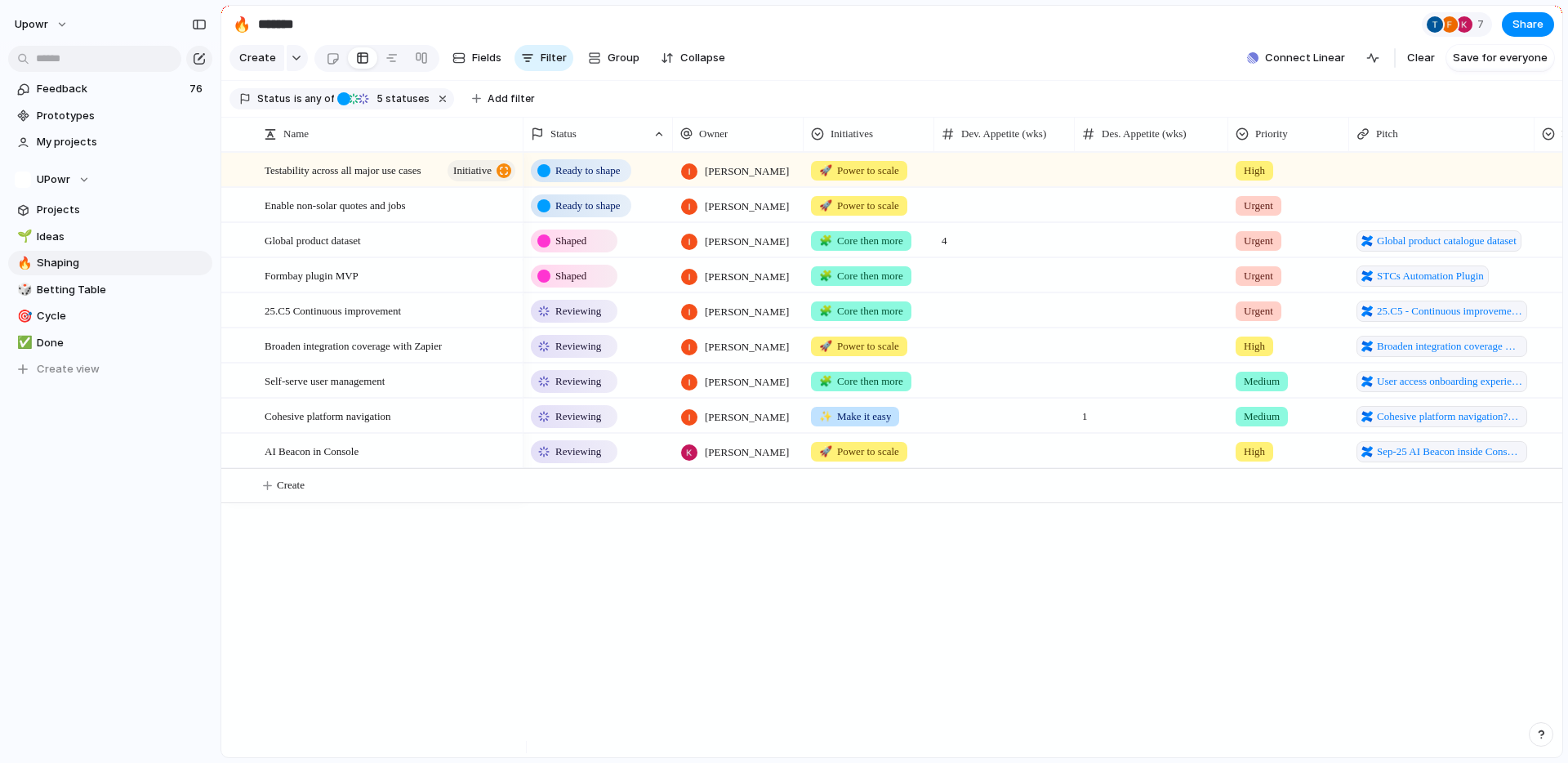
click at [780, 653] on div "Reviewing [PERSON_NAME] 🧩 Core then more Urgent 25.C5 - Continuous improvement …" at bounding box center [1043, 455] width 1039 height 606
